Goal: Task Accomplishment & Management: Complete application form

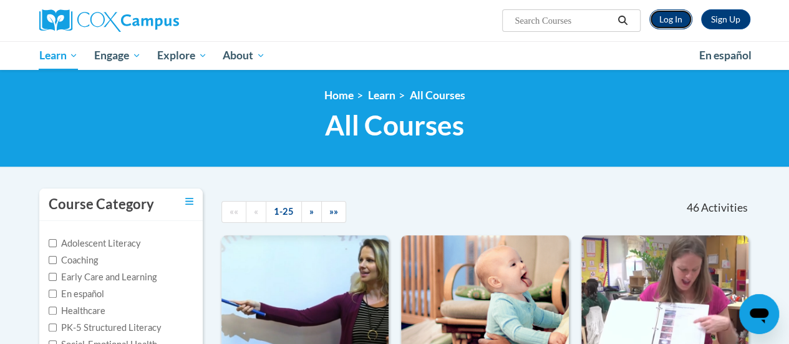
click at [668, 21] on link "Log In" at bounding box center [670, 19] width 43 height 20
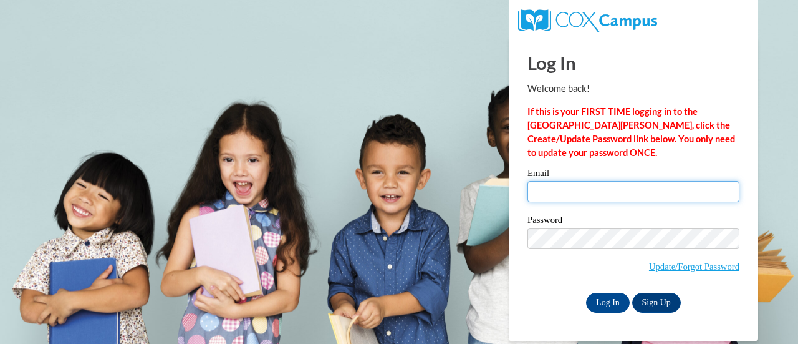
click at [643, 193] on input "Email" at bounding box center [634, 191] width 212 height 21
type input "fairies456@gmail.com"
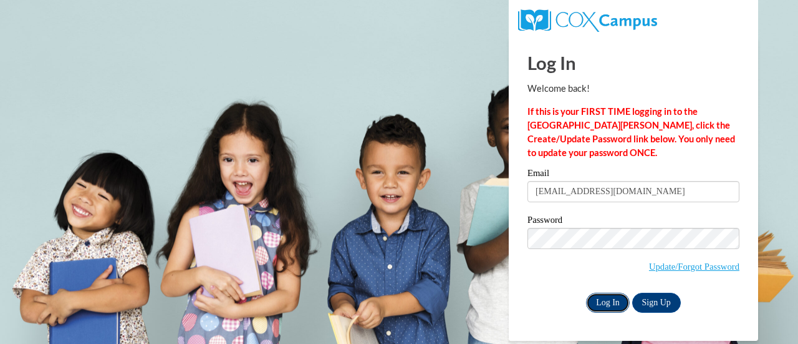
click at [602, 304] on input "Log In" at bounding box center [608, 302] width 44 height 20
click at [602, 303] on input "Log In" at bounding box center [608, 302] width 44 height 20
click at [599, 300] on input "Log In" at bounding box center [608, 302] width 44 height 20
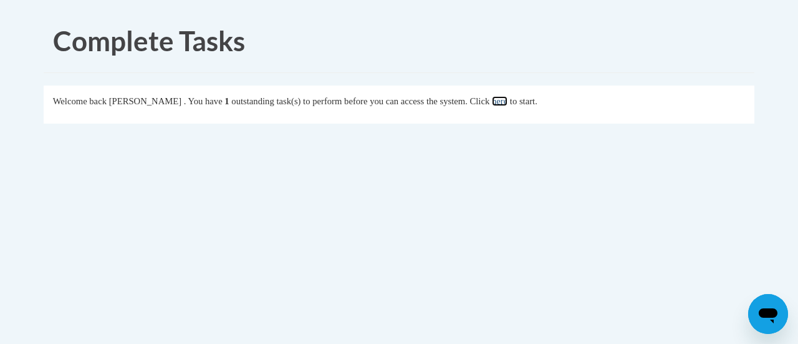
click at [508, 102] on link "here" at bounding box center [500, 101] width 16 height 10
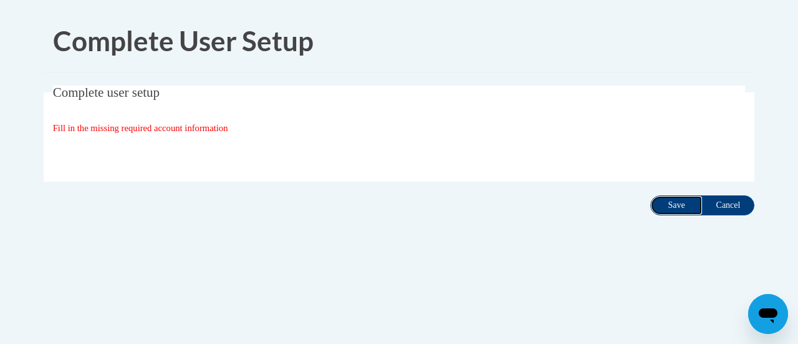
click at [673, 205] on input "Save" at bounding box center [676, 205] width 52 height 20
click at [186, 118] on fieldset "Complete user setup Fill in the missing required account information User Profi…" at bounding box center [399, 133] width 711 height 96
click at [190, 130] on span "Fill in the missing required account information" at bounding box center [140, 128] width 175 height 10
click at [191, 134] on div "Fill in the missing required account information" at bounding box center [399, 128] width 693 height 14
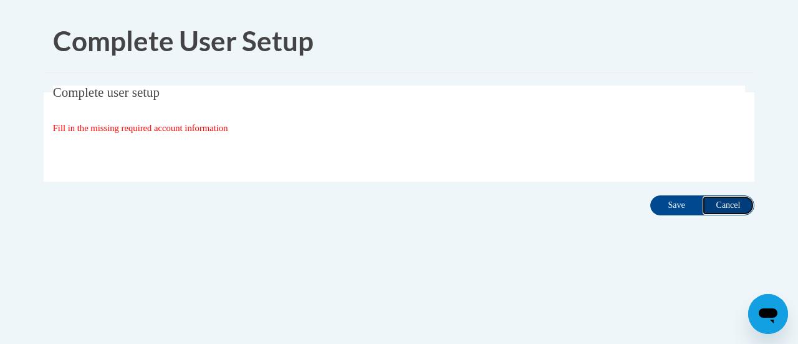
click at [727, 205] on input "Cancel" at bounding box center [728, 205] width 52 height 20
click at [670, 206] on input "Save" at bounding box center [676, 205] width 52 height 20
click at [668, 209] on input "Save" at bounding box center [676, 205] width 52 height 20
click at [668, 205] on input "Save" at bounding box center [676, 205] width 52 height 20
click at [662, 211] on input "Save" at bounding box center [676, 205] width 52 height 20
